Goal: Information Seeking & Learning: Learn about a topic

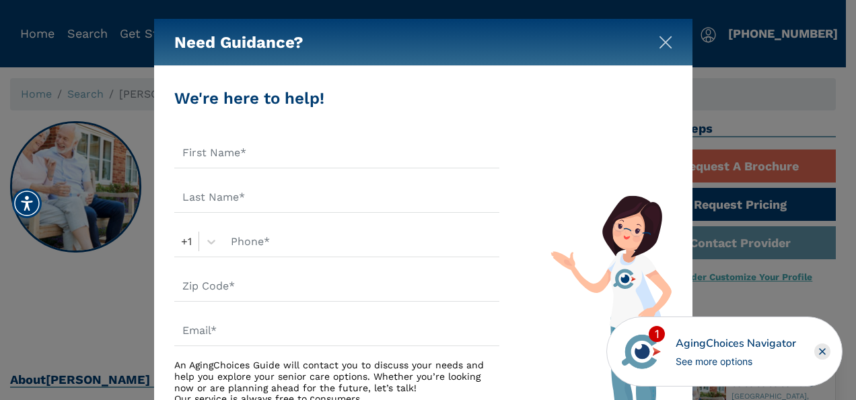
click at [664, 43] on img "Close" at bounding box center [665, 42] width 13 height 13
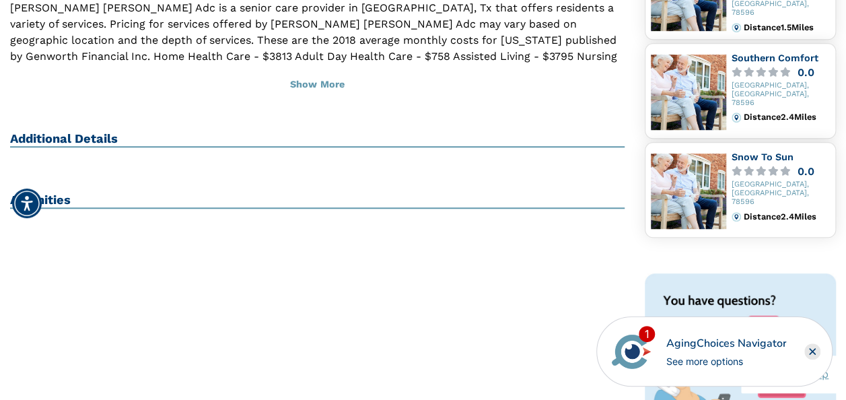
scroll to position [404, 0]
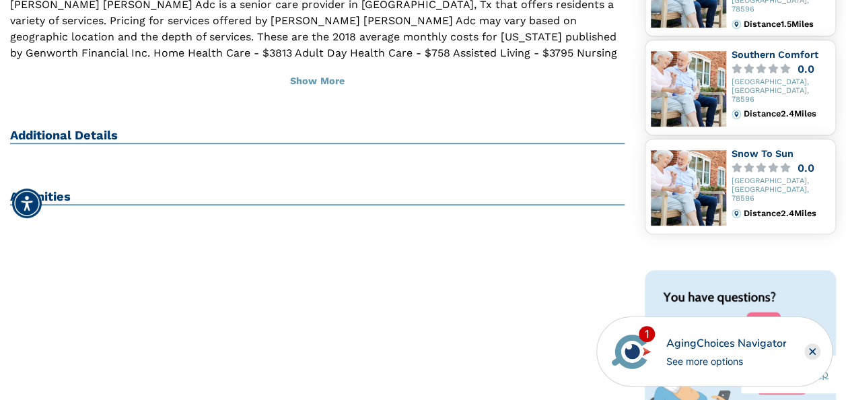
click at [83, 128] on h2 "Additional Details" at bounding box center [317, 136] width 615 height 16
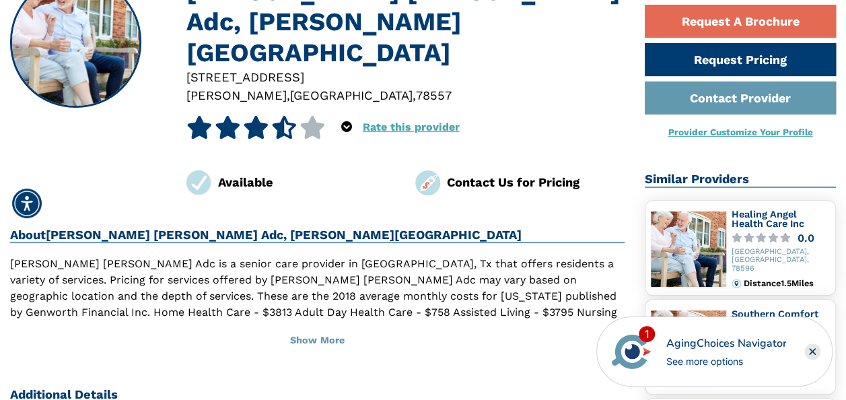
scroll to position [0, 0]
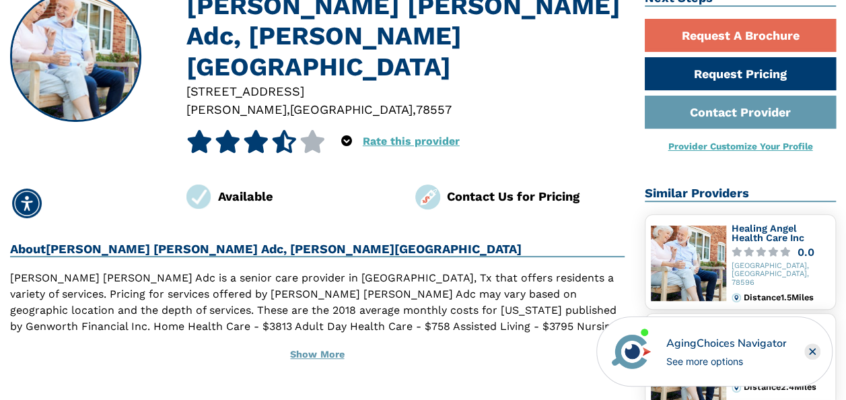
scroll to position [135, 0]
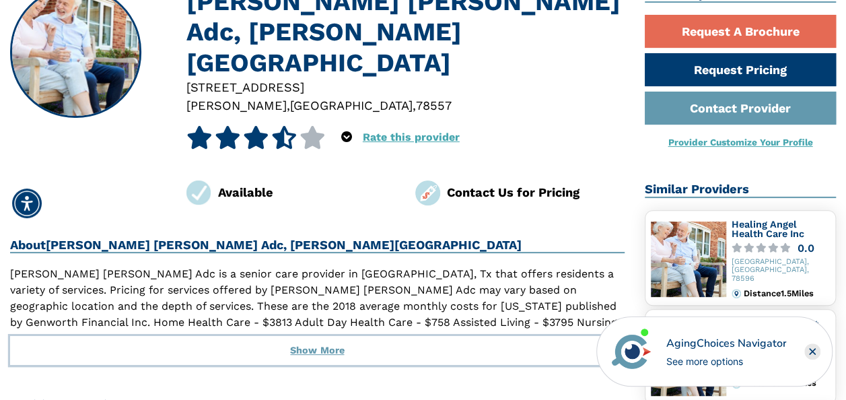
click at [316, 336] on button "Show More" at bounding box center [317, 351] width 615 height 30
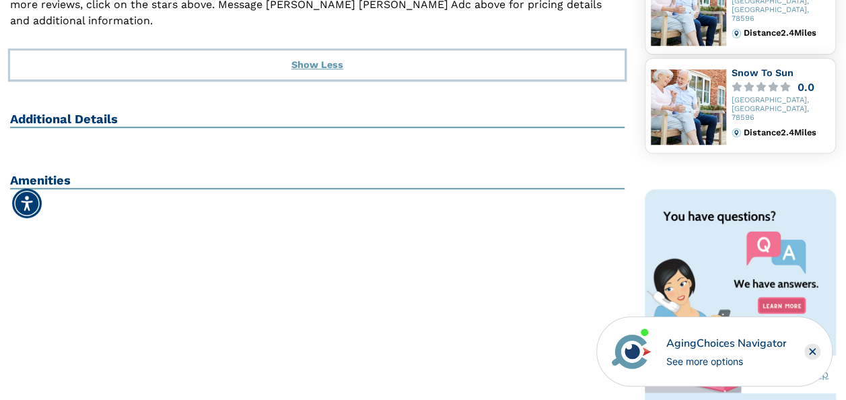
scroll to position [0, 0]
